Goal: Check status: Check status

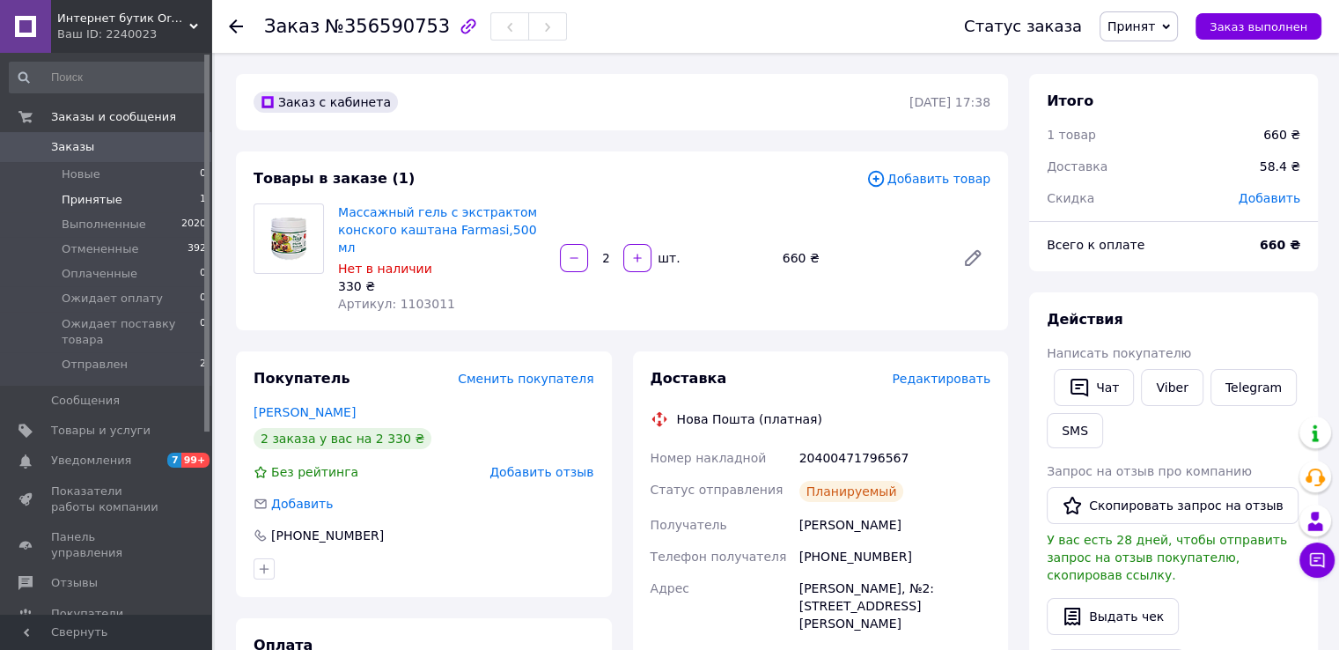
click at [82, 195] on span "Принятые" at bounding box center [92, 200] width 61 height 16
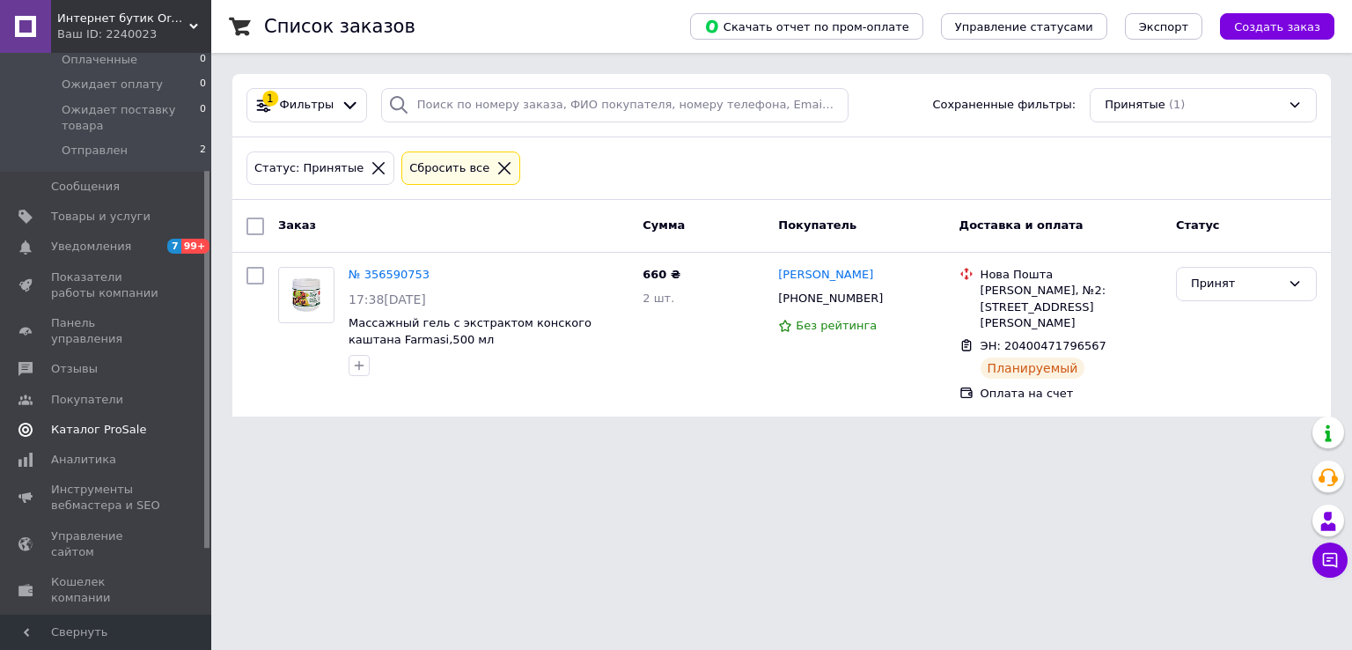
scroll to position [270, 0]
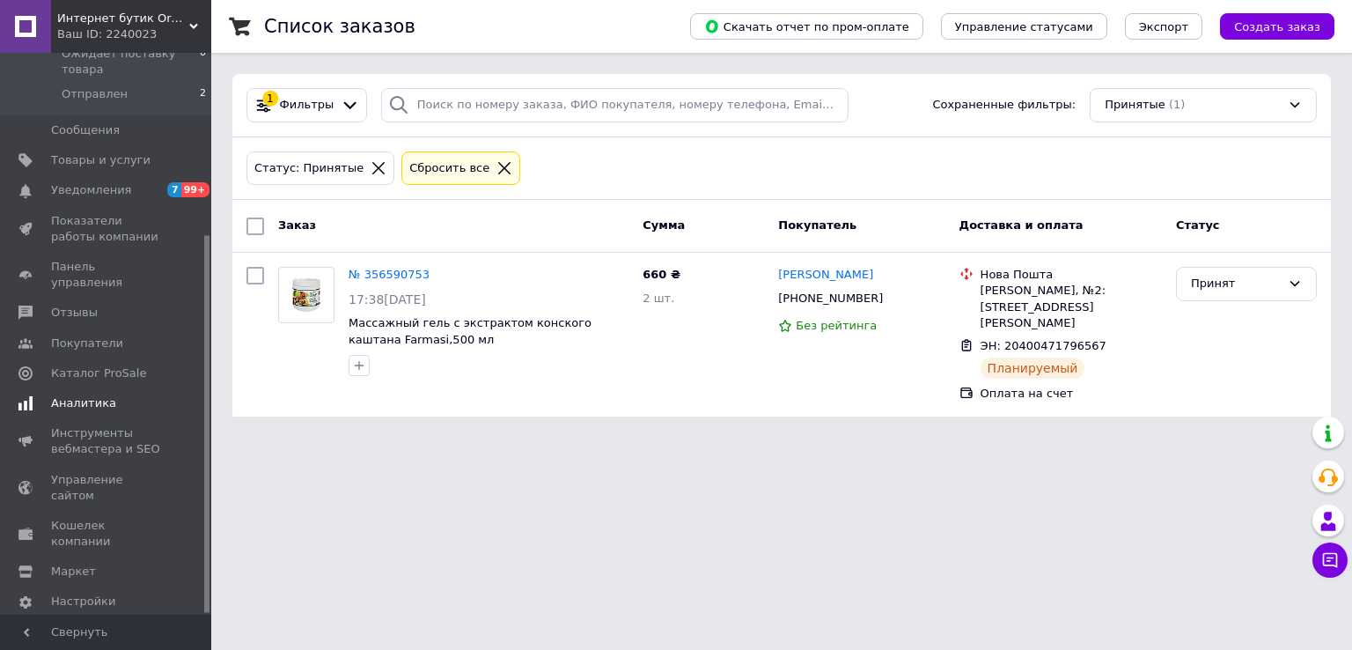
click at [67, 395] on span "Аналитика" at bounding box center [83, 403] width 65 height 16
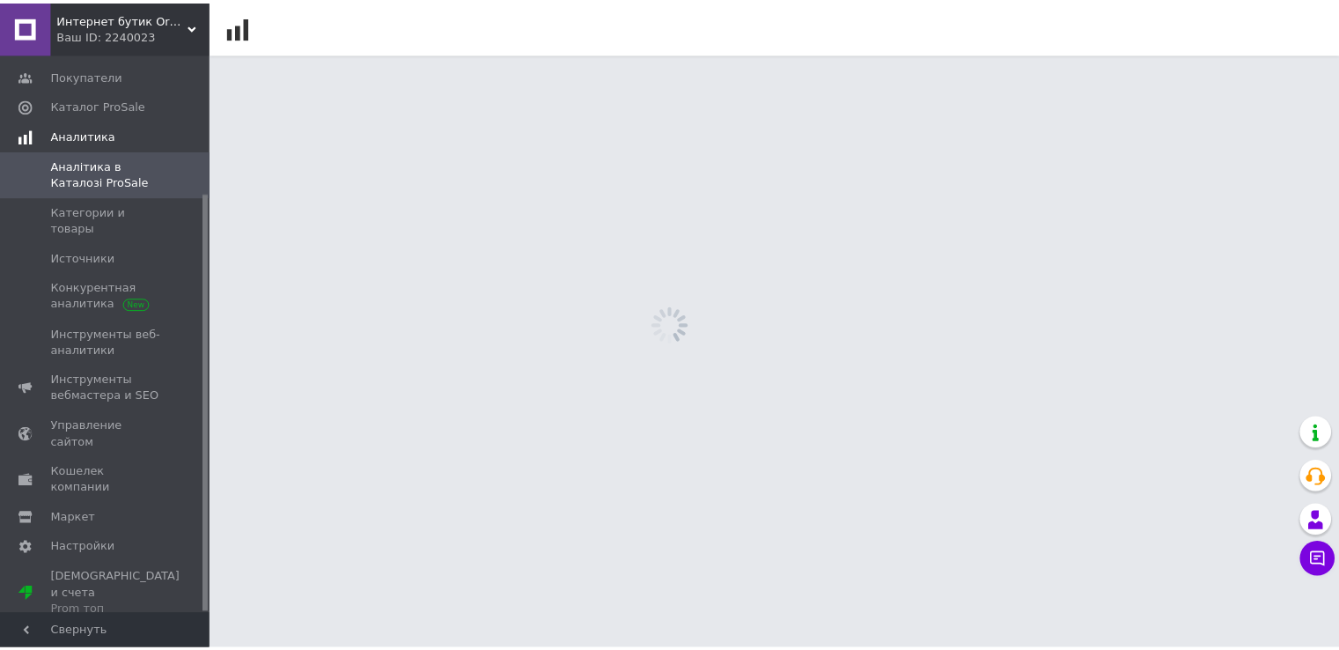
scroll to position [186, 0]
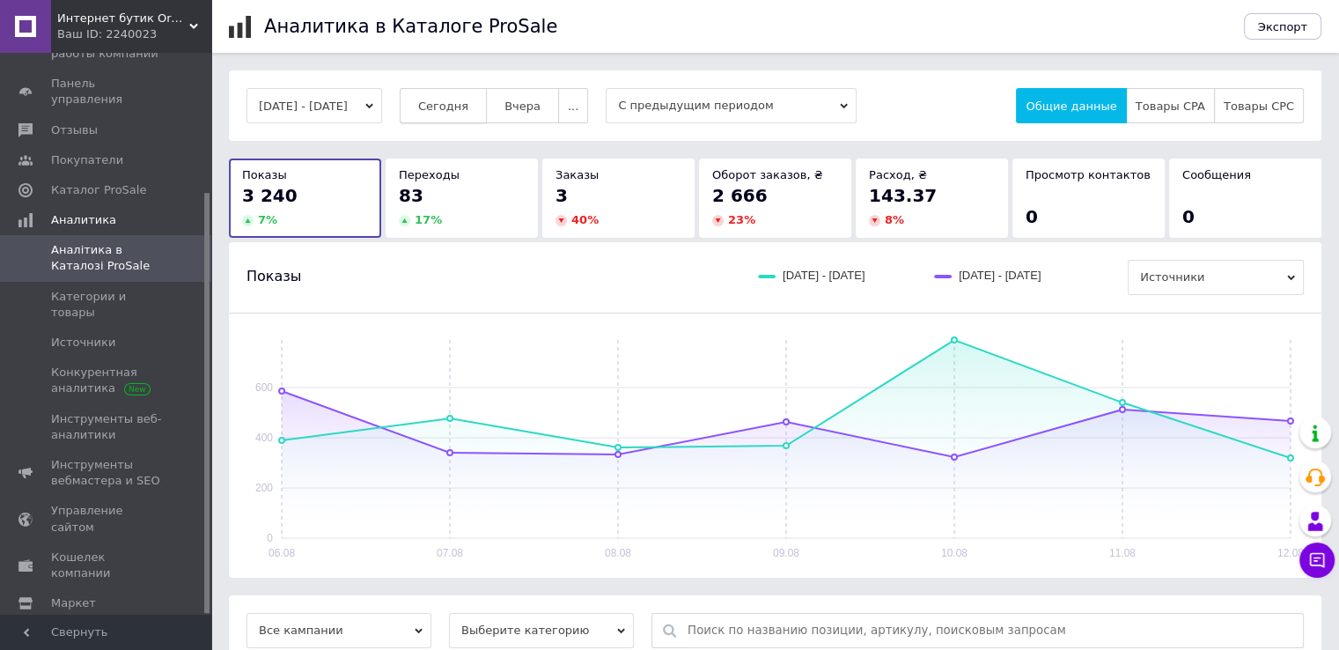
click at [468, 109] on span "Сегодня" at bounding box center [443, 105] width 50 height 13
